Goal: Transaction & Acquisition: Purchase product/service

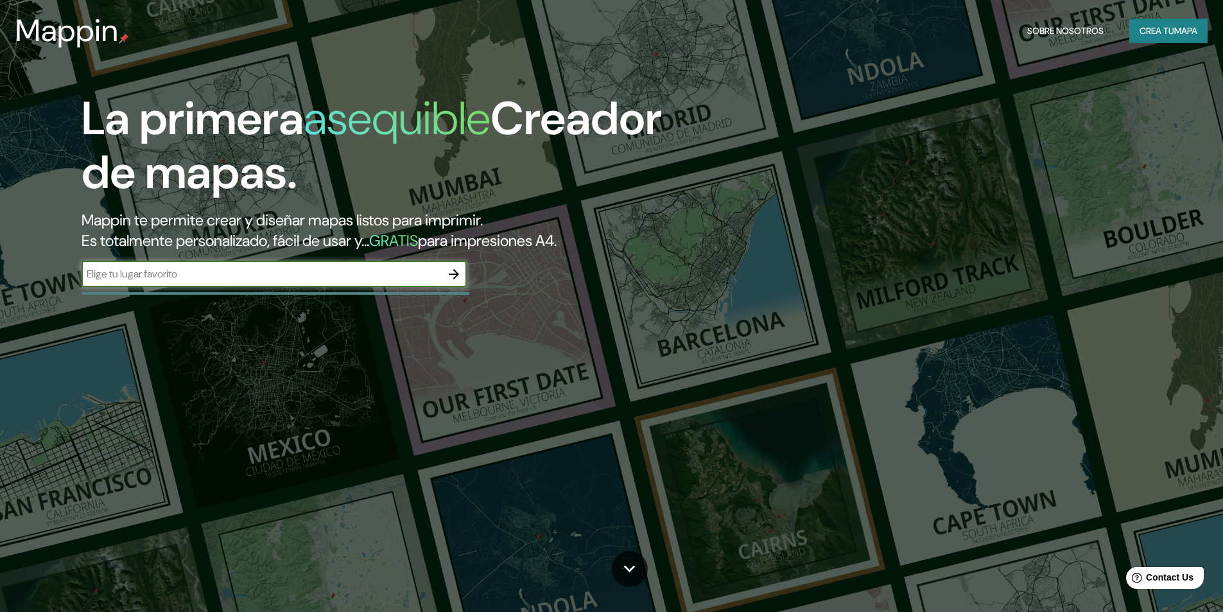
click at [418, 281] on input "text" at bounding box center [262, 273] width 360 height 15
type input "i"
type input "san [PERSON_NAME] de lurigancho"
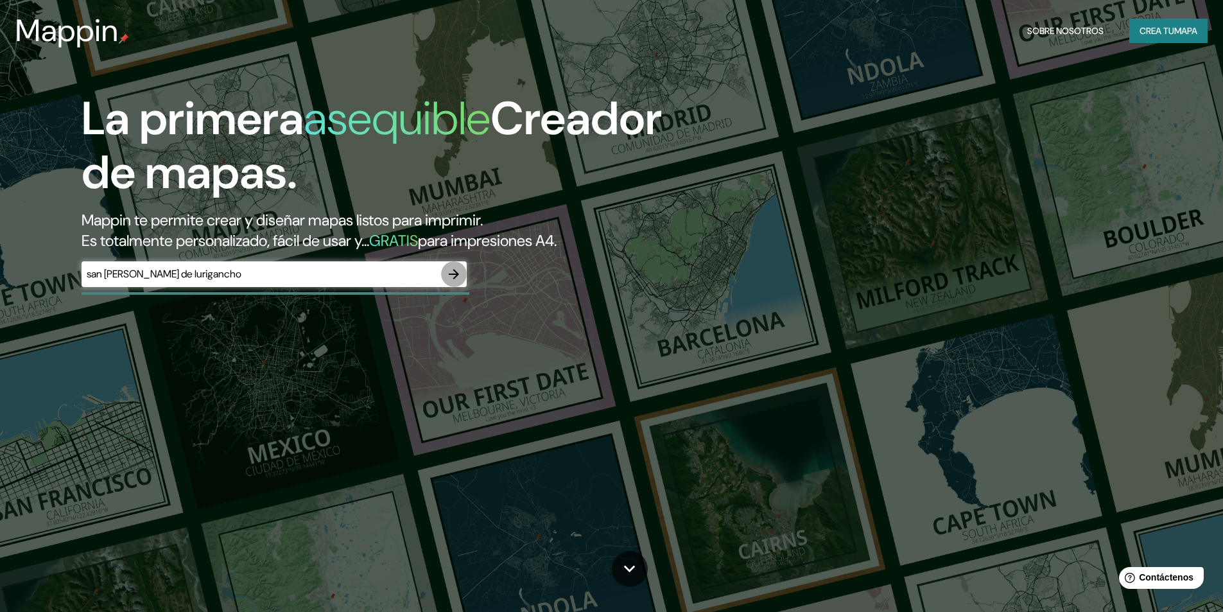
click at [458, 279] on icon "button" at bounding box center [453, 273] width 15 height 15
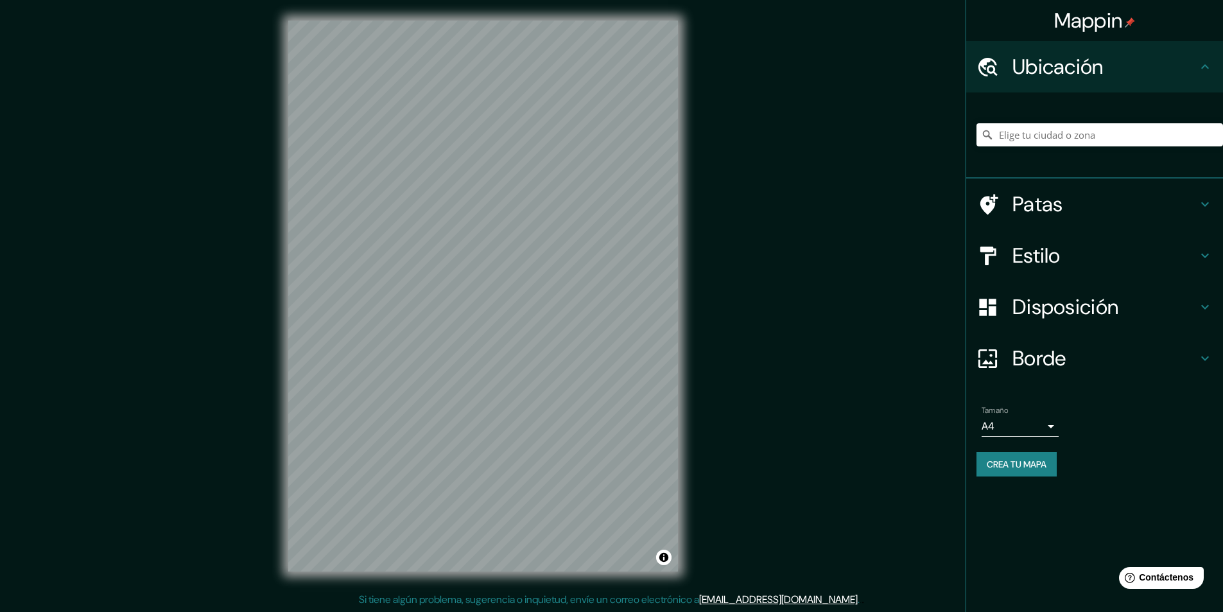
scroll to position [1, 0]
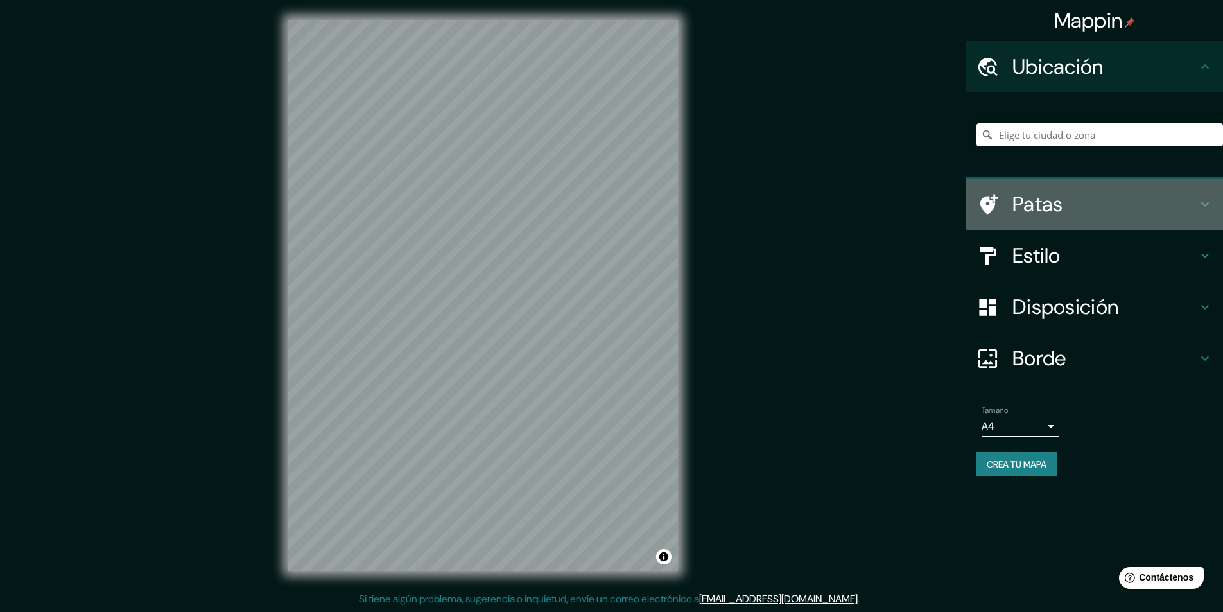
click at [1065, 214] on h4 "Patas" at bounding box center [1104, 204] width 185 height 26
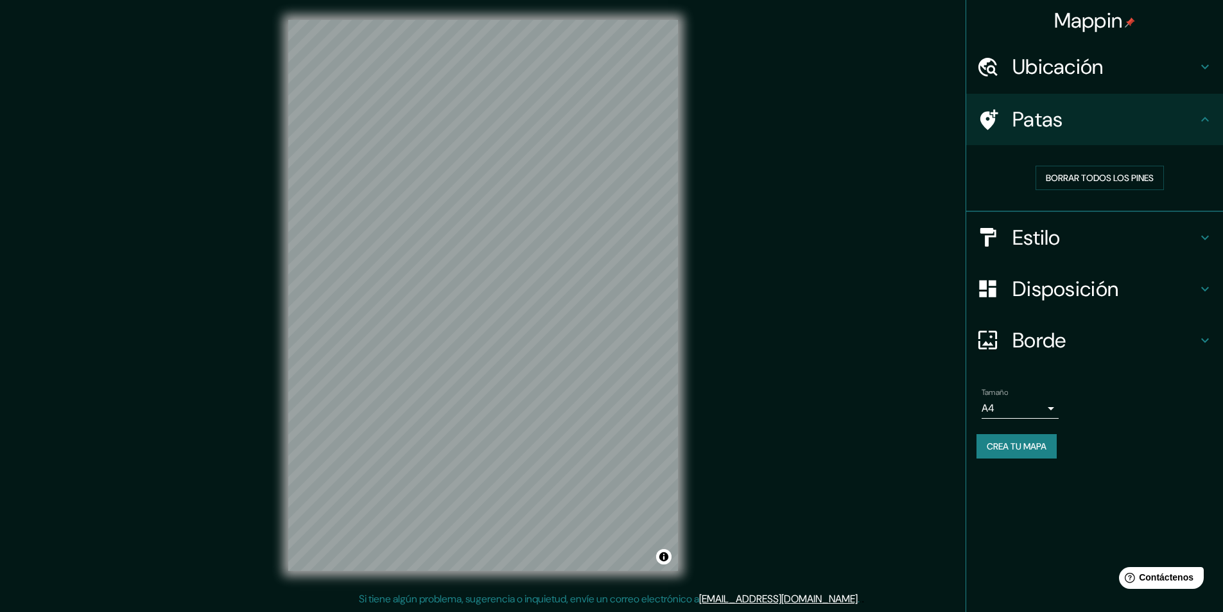
scroll to position [0, 0]
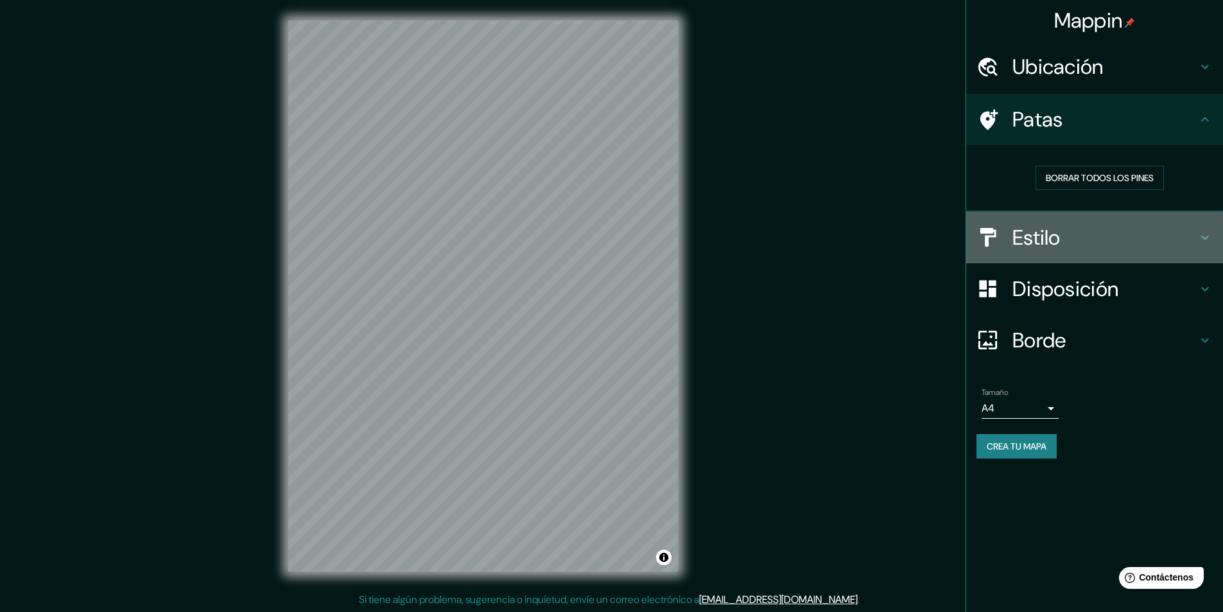
click at [1052, 239] on font "Estilo" at bounding box center [1036, 237] width 48 height 27
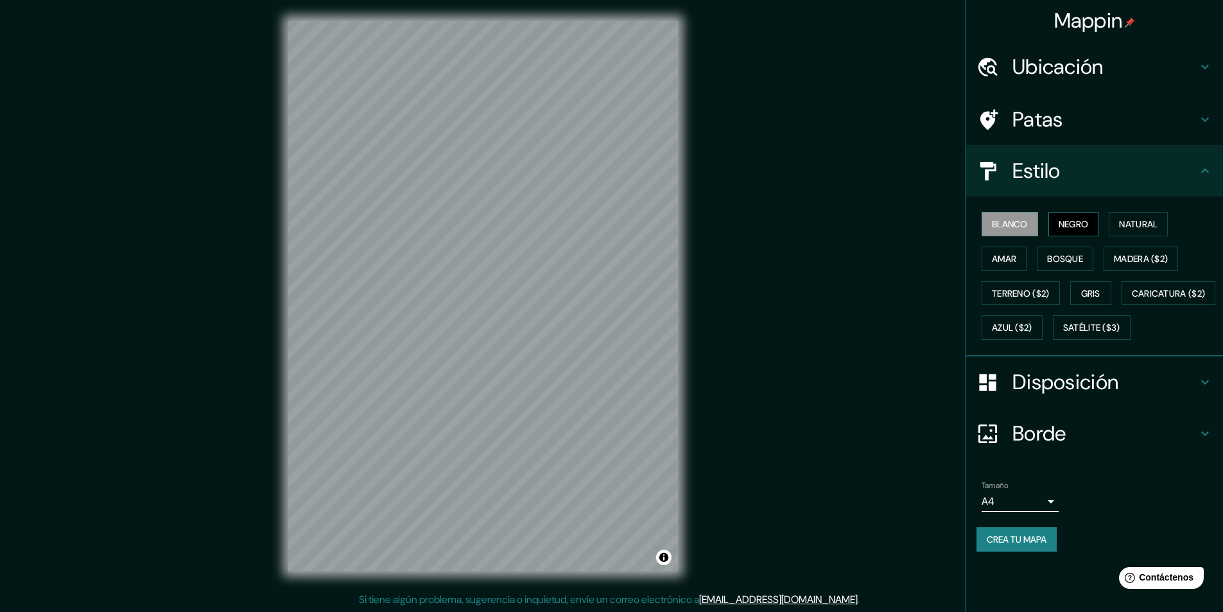
click at [1080, 223] on font "Negro" at bounding box center [1074, 224] width 30 height 12
click at [1143, 229] on font "Natural" at bounding box center [1138, 224] width 39 height 12
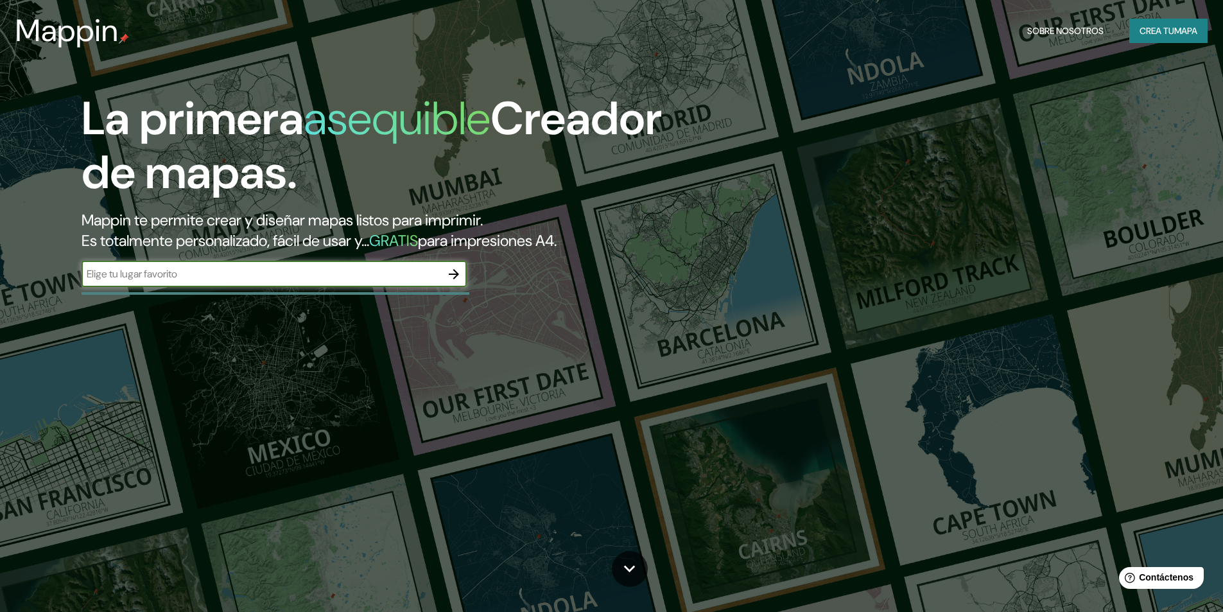
click at [291, 274] on input "text" at bounding box center [262, 273] width 360 height 15
type input "lima [GEOGRAPHIC_DATA]"
click at [460, 278] on icon "button" at bounding box center [453, 273] width 15 height 15
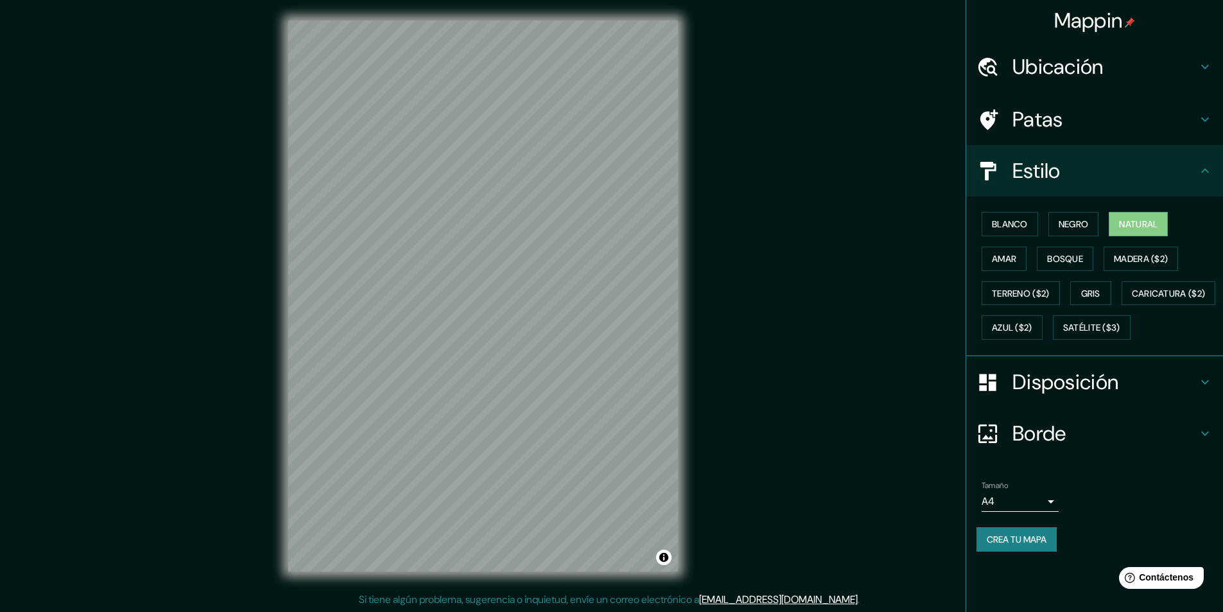
click at [1114, 64] on h4 "Ubicación" at bounding box center [1104, 67] width 185 height 26
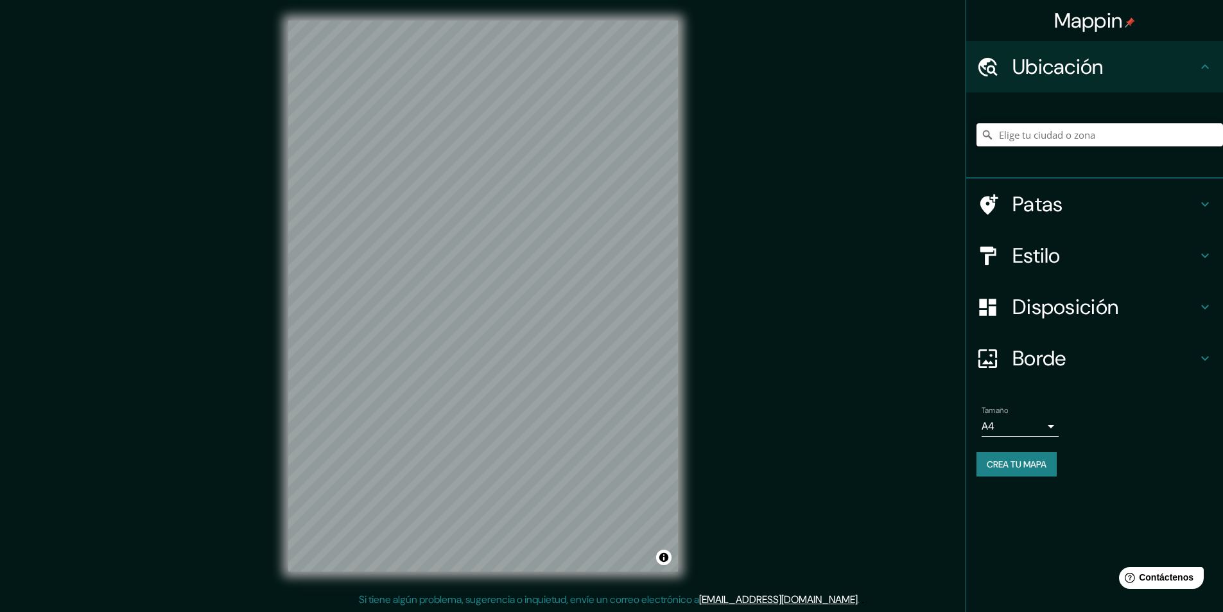
click at [1106, 139] on input "Elige tu ciudad o zona" at bounding box center [1100, 134] width 247 height 23
click at [1101, 139] on input "Elige tu ciudad o zona" at bounding box center [1100, 134] width 247 height 23
click at [1090, 134] on input "Elige tu ciudad o zona" at bounding box center [1100, 134] width 247 height 23
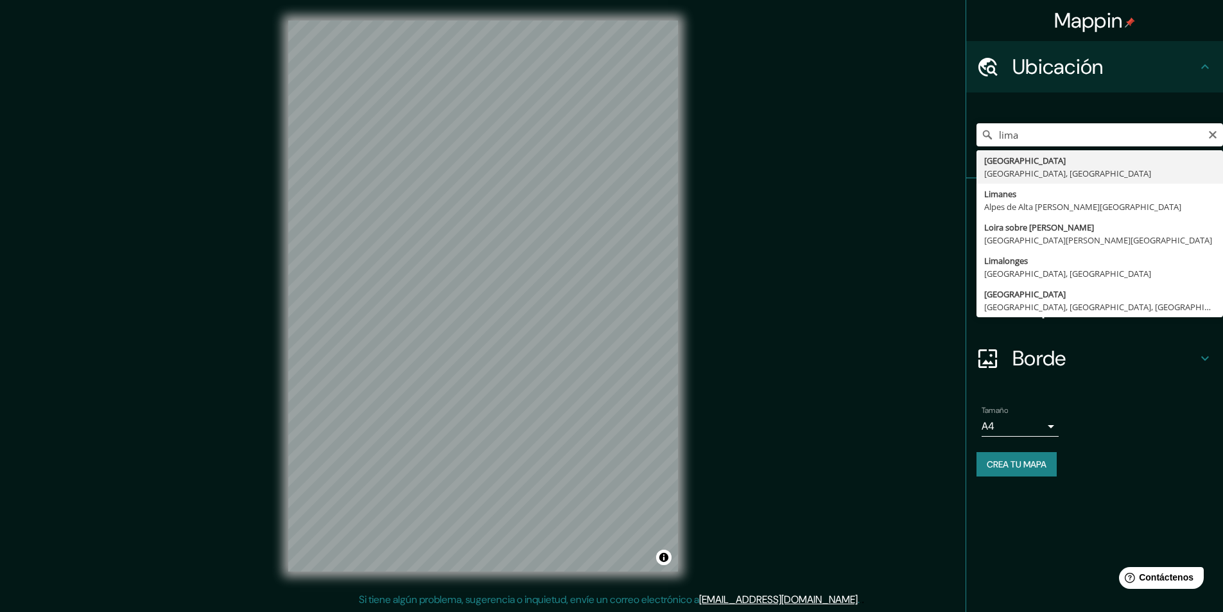
type input "[GEOGRAPHIC_DATA], [GEOGRAPHIC_DATA], [GEOGRAPHIC_DATA]"
click at [1013, 173] on div "[GEOGRAPHIC_DATA], [GEOGRAPHIC_DATA], [GEOGRAPHIC_DATA] [GEOGRAPHIC_DATA] [GEOG…" at bounding box center [1094, 135] width 257 height 86
click at [992, 162] on div "[GEOGRAPHIC_DATA], [GEOGRAPHIC_DATA], [GEOGRAPHIC_DATA] [GEOGRAPHIC_DATA] [GEOG…" at bounding box center [1100, 135] width 247 height 64
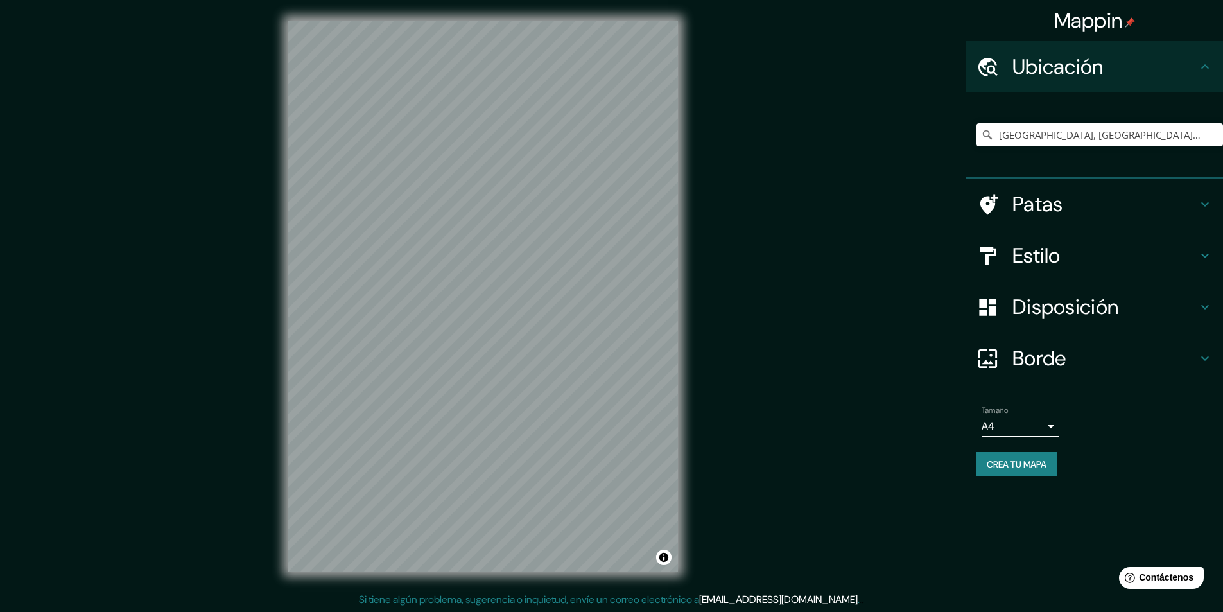
scroll to position [1, 0]
click at [1056, 261] on font "Estilo" at bounding box center [1036, 255] width 48 height 27
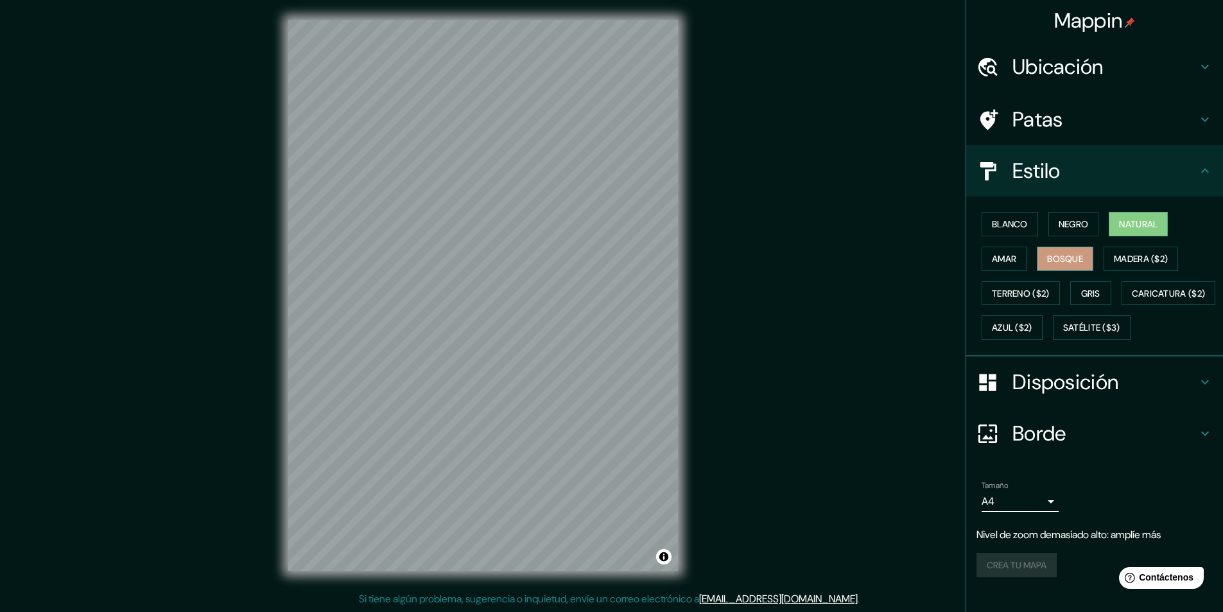
click at [1063, 259] on font "Bosque" at bounding box center [1065, 259] width 36 height 12
click at [1126, 271] on div "Blanco Negro Natural Amar Bosque Madera ($2) Terreno ($2) Gris Caricatura ($2) …" at bounding box center [1100, 276] width 247 height 138
click at [1094, 295] on font "Gris" at bounding box center [1090, 294] width 19 height 12
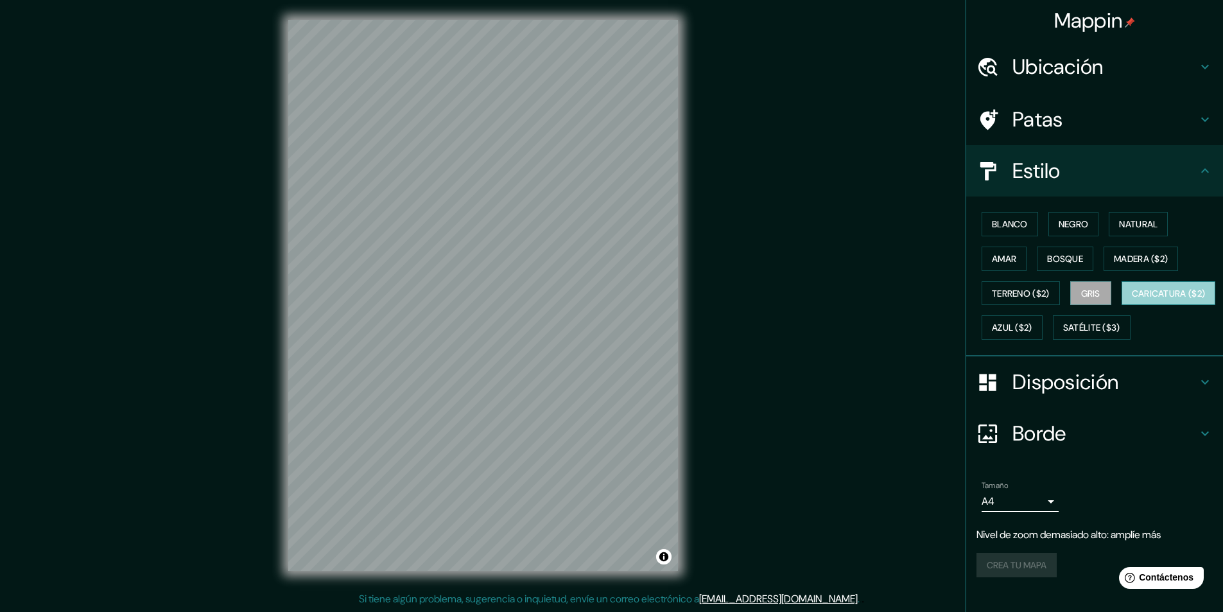
click at [1132, 302] on font "Caricatura ($2)" at bounding box center [1169, 293] width 74 height 17
click at [1032, 326] on font "Azul ($2)" at bounding box center [1012, 328] width 40 height 12
click at [1132, 299] on font "Caricatura ($2)" at bounding box center [1169, 294] width 74 height 12
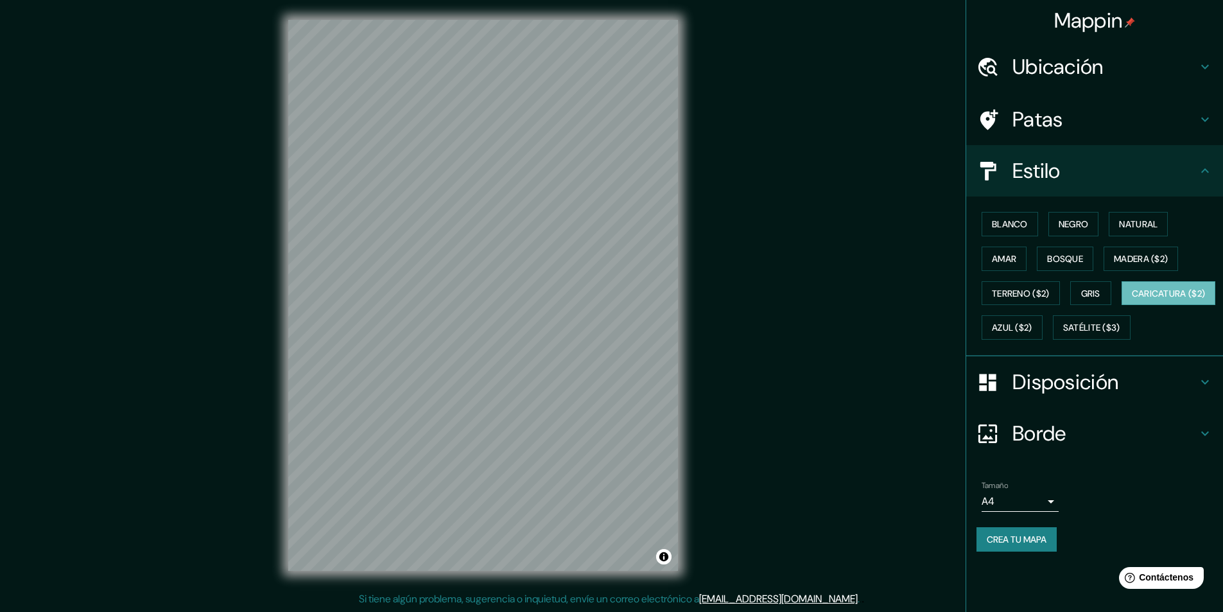
click at [701, 260] on div "Mappin Ubicación [GEOGRAPHIC_DATA], [GEOGRAPHIC_DATA], [GEOGRAPHIC_DATA] Patas …" at bounding box center [611, 305] width 1223 height 613
click at [1062, 123] on h4 "Patas" at bounding box center [1104, 120] width 185 height 26
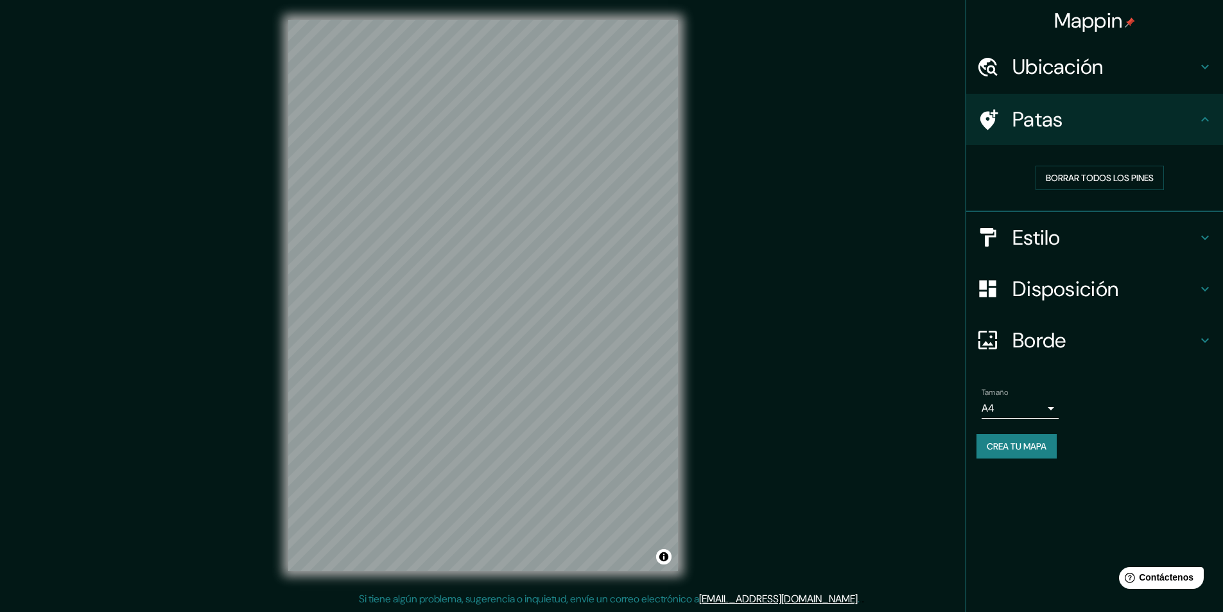
click at [1055, 123] on font "Patas" at bounding box center [1037, 119] width 51 height 27
click at [1097, 292] on font "Disposición" at bounding box center [1065, 288] width 106 height 27
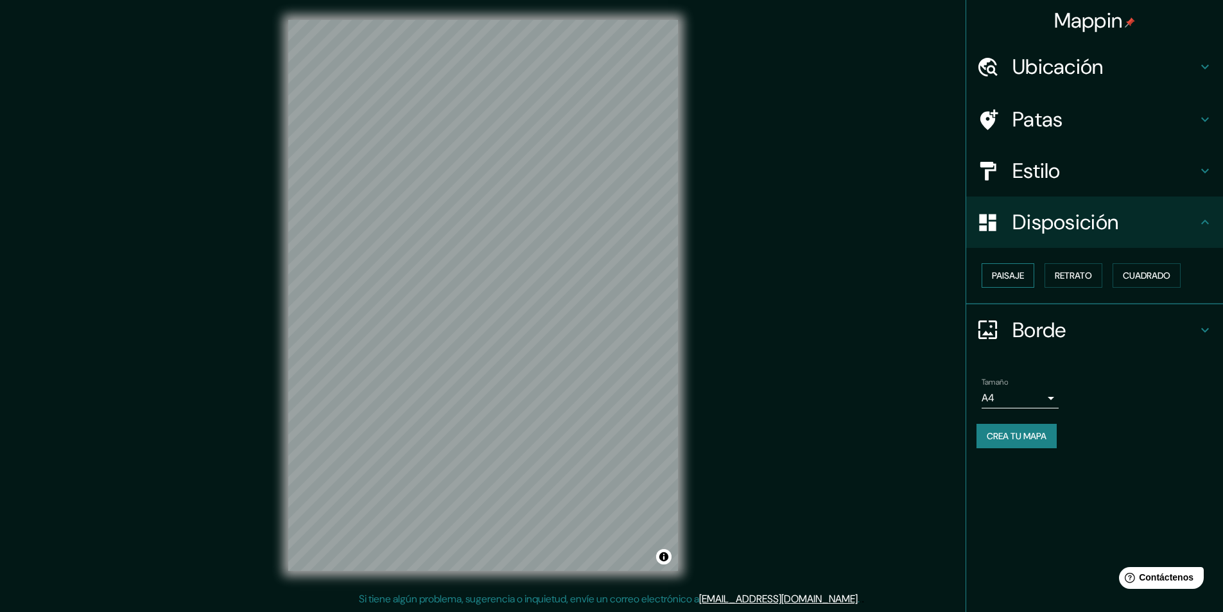
click at [1010, 273] on font "Paisaje" at bounding box center [1008, 276] width 32 height 12
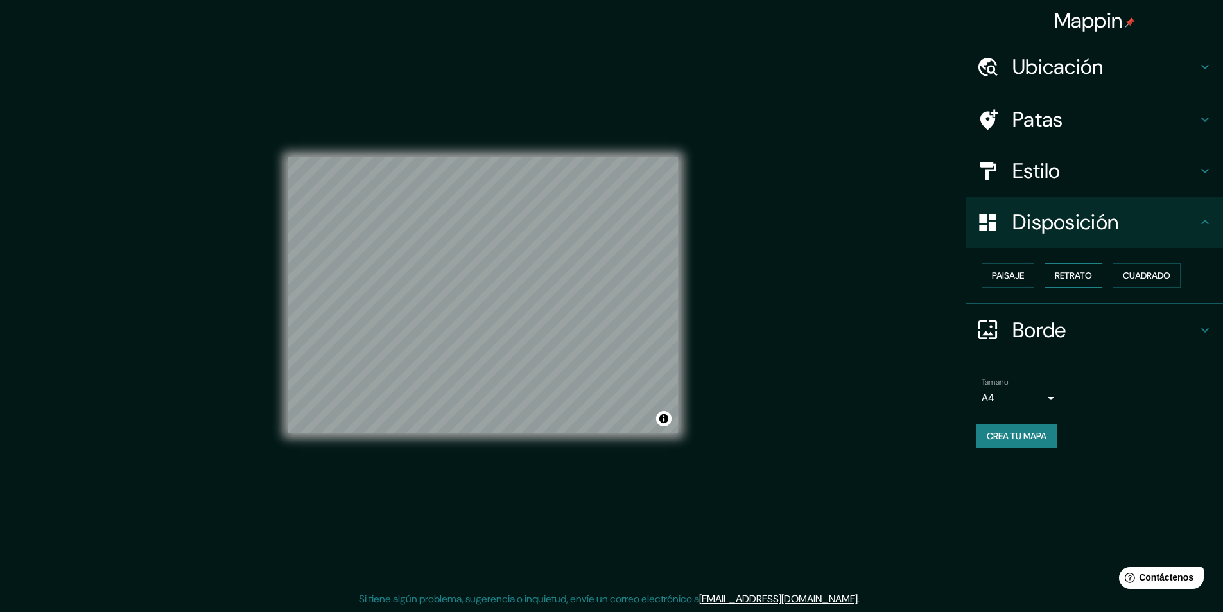
drag, startPoint x: 1056, startPoint y: 292, endPoint x: 1067, endPoint y: 278, distance: 17.9
click at [1056, 291] on div "Paisaje Retrato Cuadrado" at bounding box center [1100, 275] width 247 height 35
click at [1067, 278] on font "Retrato" at bounding box center [1073, 276] width 37 height 12
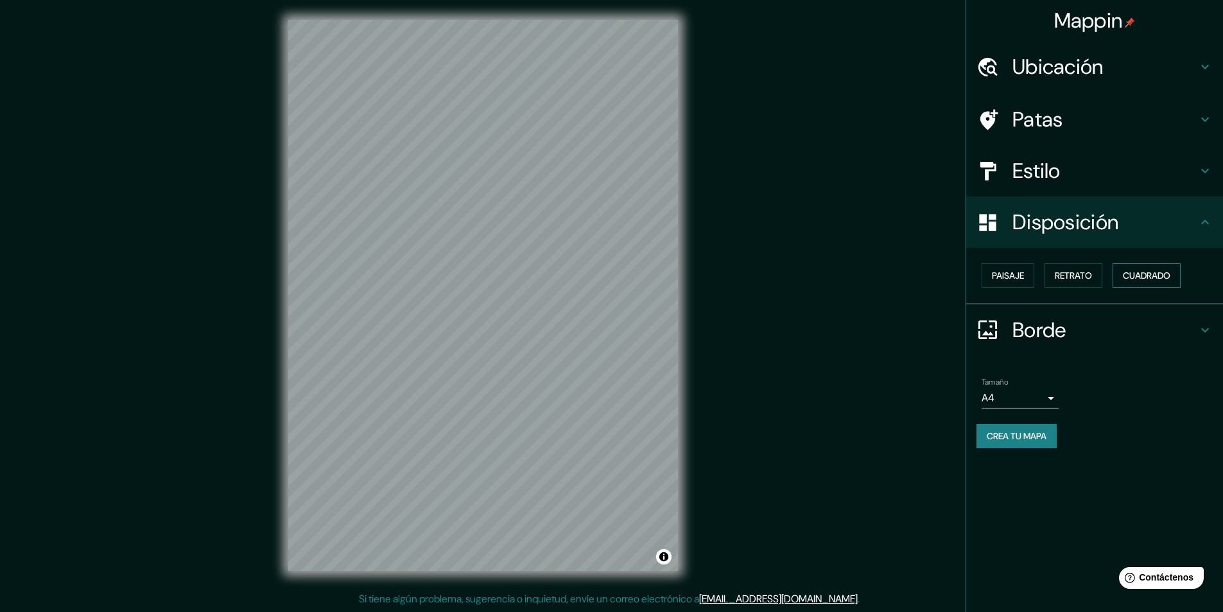
click at [1149, 277] on font "Cuadrado" at bounding box center [1147, 276] width 48 height 12
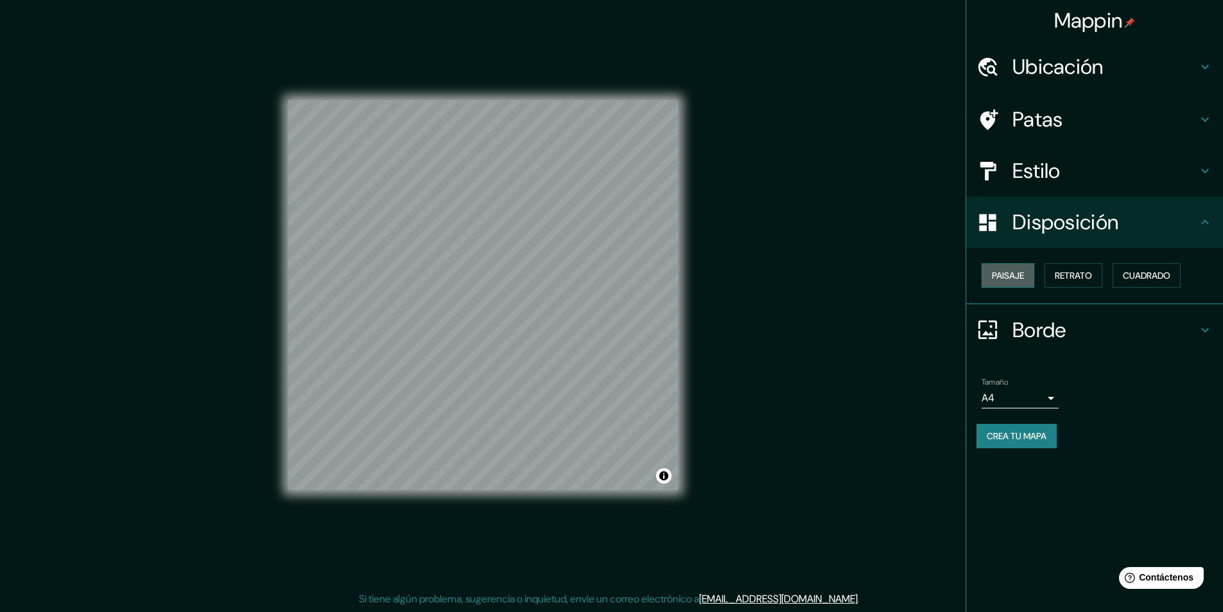
click at [997, 281] on font "Paisaje" at bounding box center [1008, 276] width 32 height 12
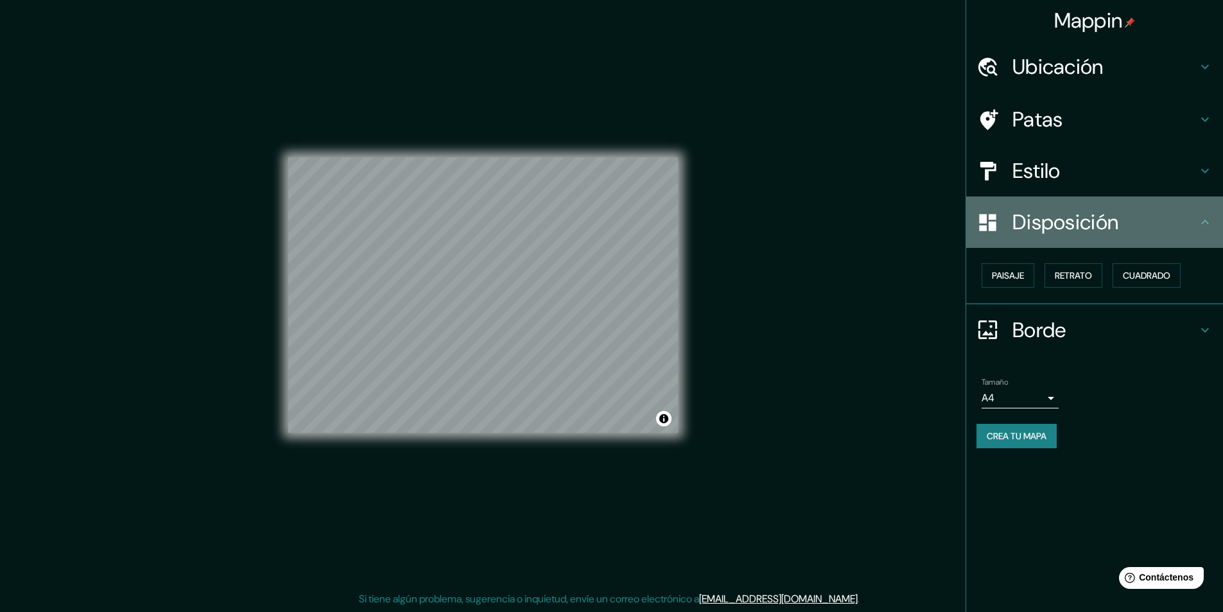
click at [1032, 222] on font "Disposición" at bounding box center [1065, 222] width 106 height 27
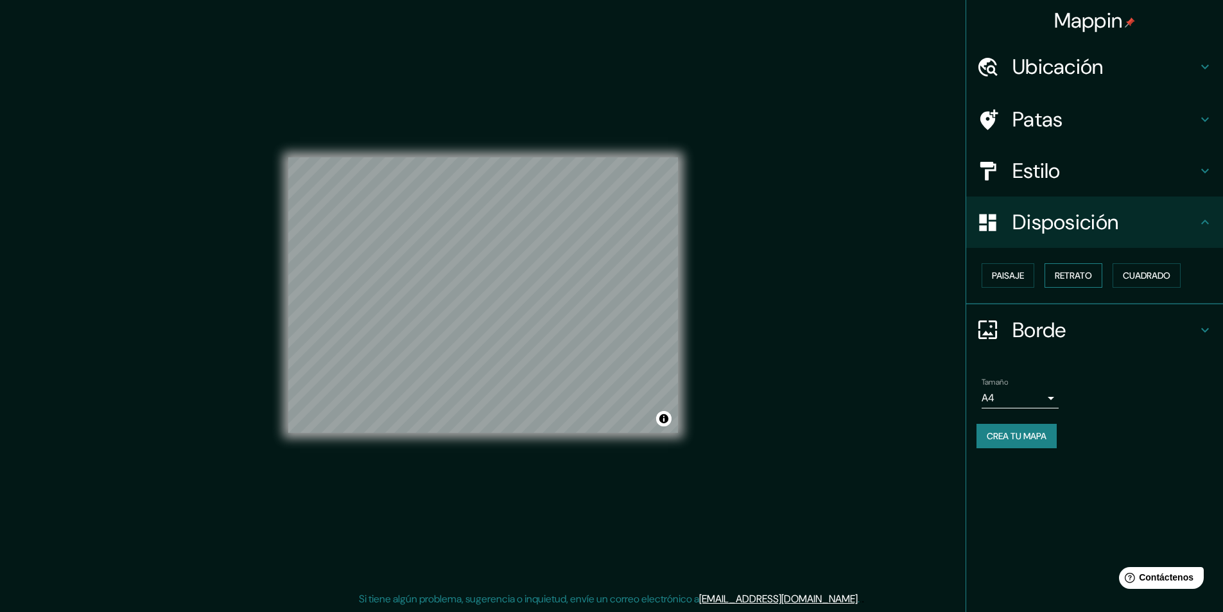
click at [1066, 274] on font "Retrato" at bounding box center [1073, 275] width 37 height 17
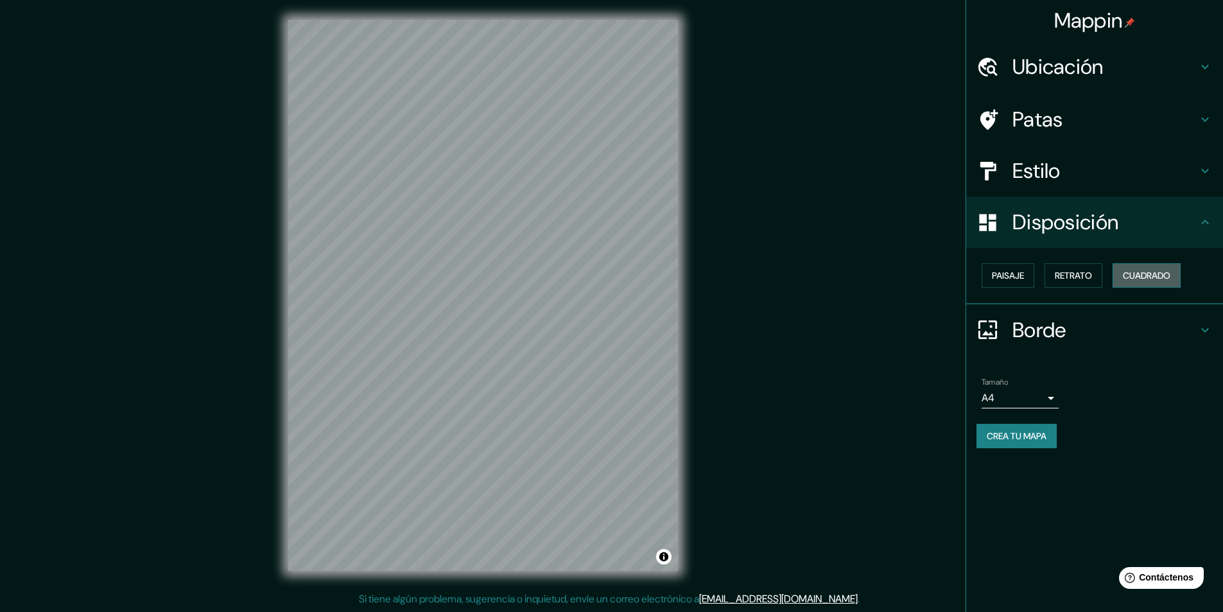
click at [1118, 274] on button "Cuadrado" at bounding box center [1147, 275] width 68 height 24
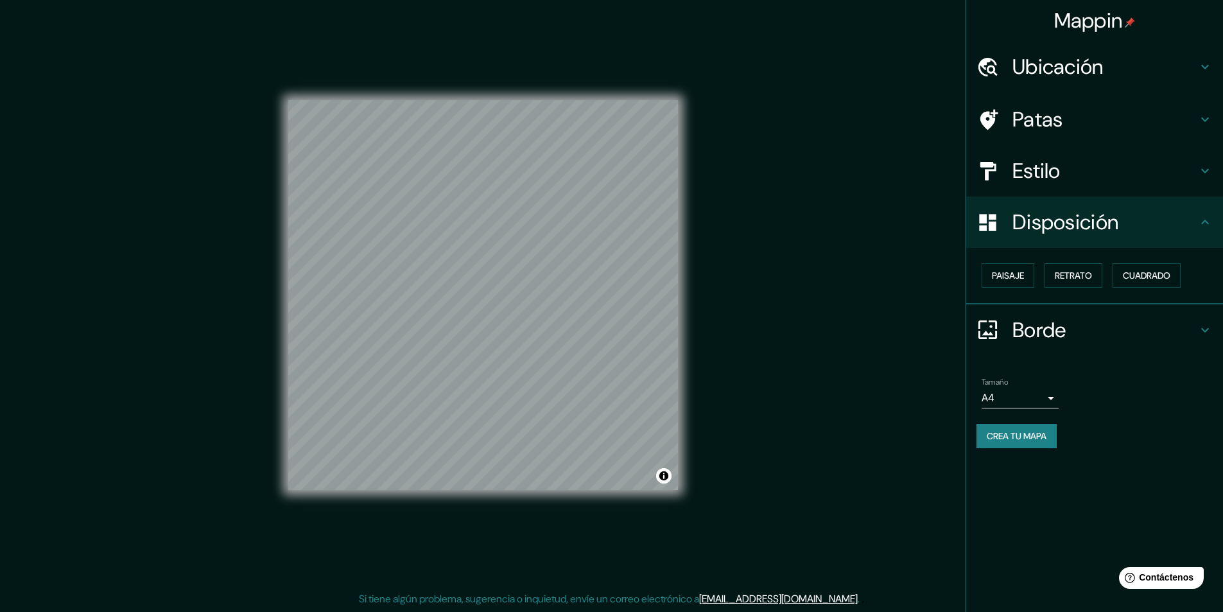
click at [702, 272] on div "Mappin Ubicación [GEOGRAPHIC_DATA], [GEOGRAPHIC_DATA], [GEOGRAPHIC_DATA] Patas …" at bounding box center [611, 305] width 1223 height 613
